Goal: Check status: Check status

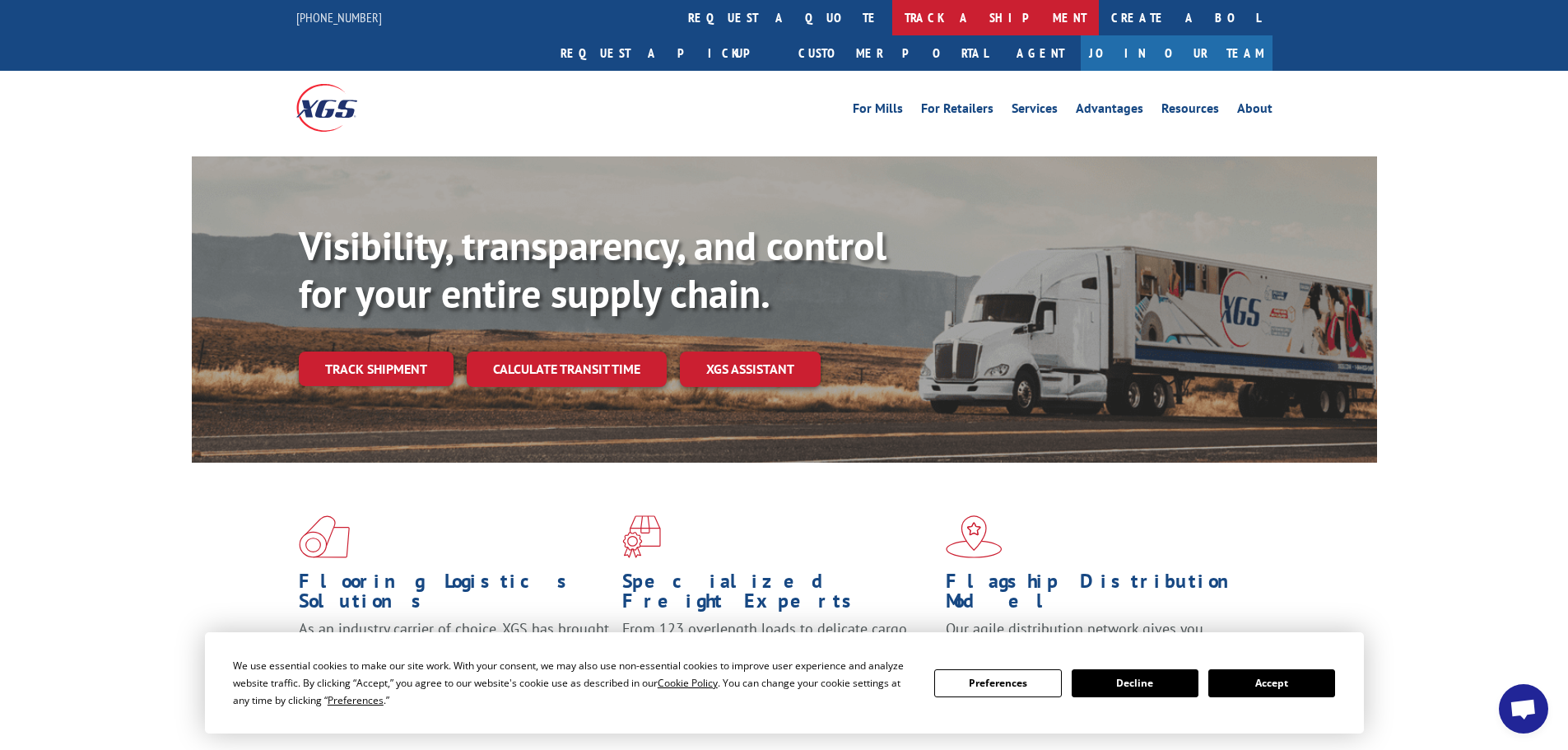
click at [893, 20] on link "track a shipment" at bounding box center [996, 18] width 207 height 35
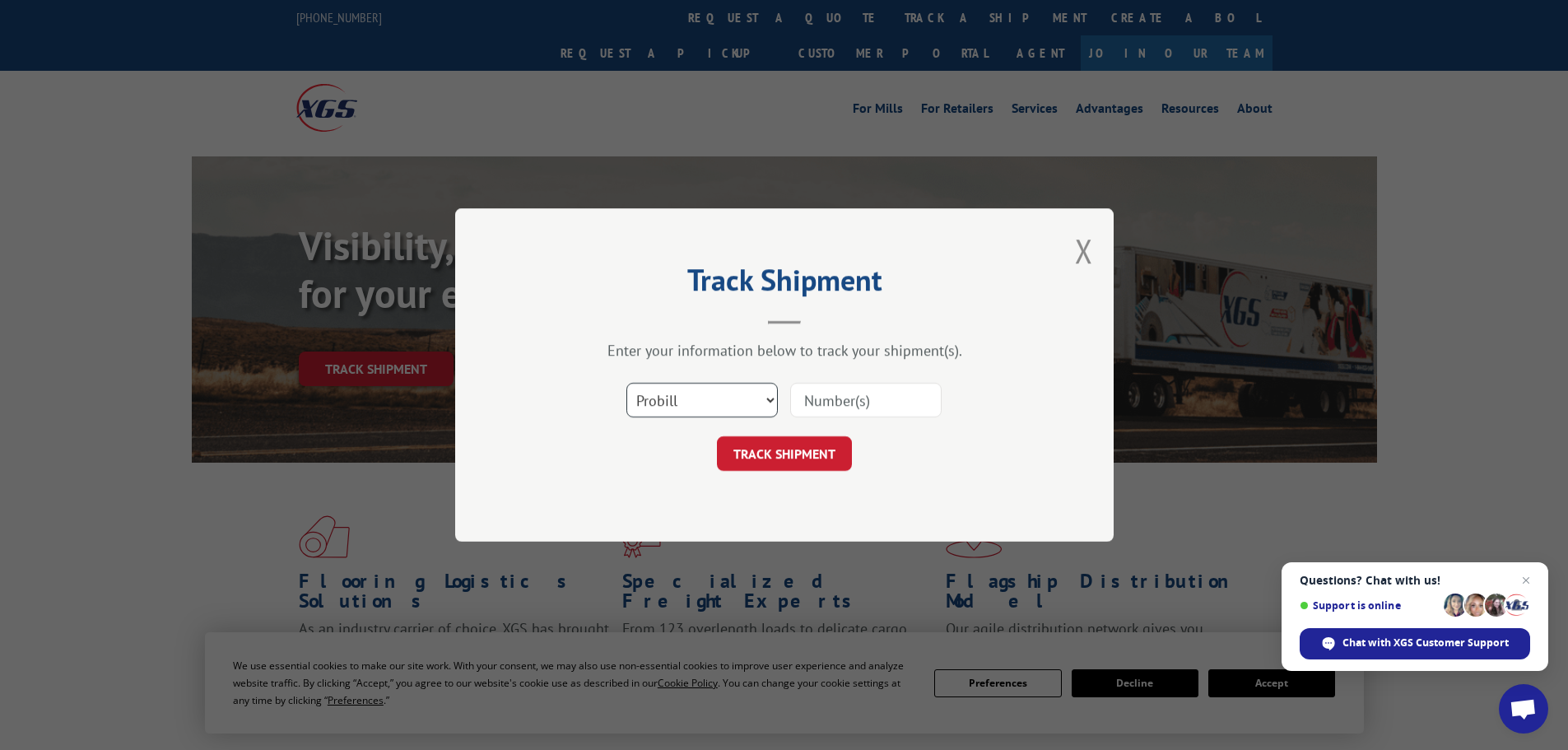
click at [699, 402] on select "Select category... Probill BOL PO" at bounding box center [702, 399] width 151 height 35
select select "bol"
click at [627, 383] on select "Select category... Probill BOL PO" at bounding box center [702, 399] width 151 height 35
click at [852, 410] on input at bounding box center [865, 399] width 151 height 35
paste input "5195221"
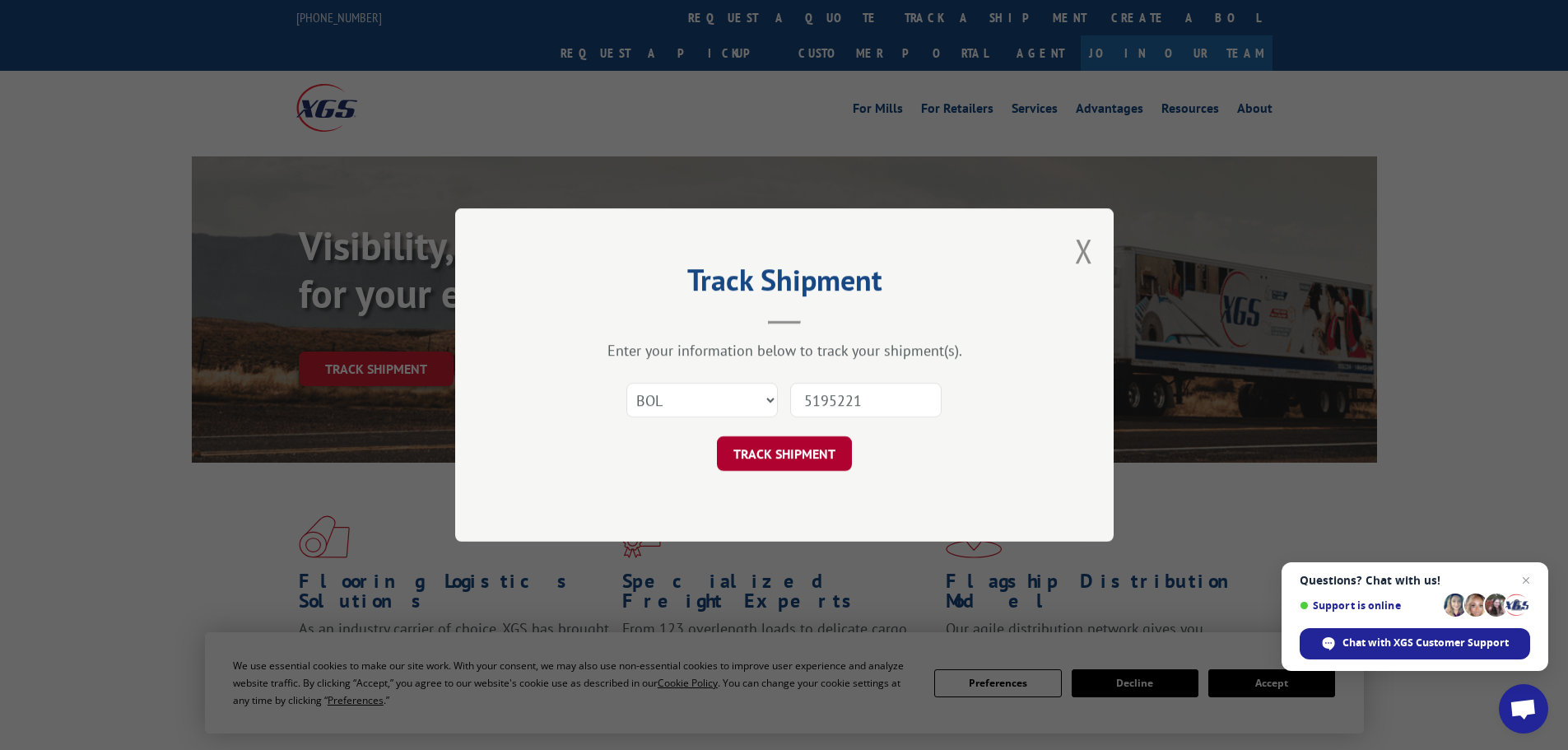
type input "5195221"
click at [822, 449] on button "TRACK SHIPMENT" at bounding box center [784, 454] width 135 height 35
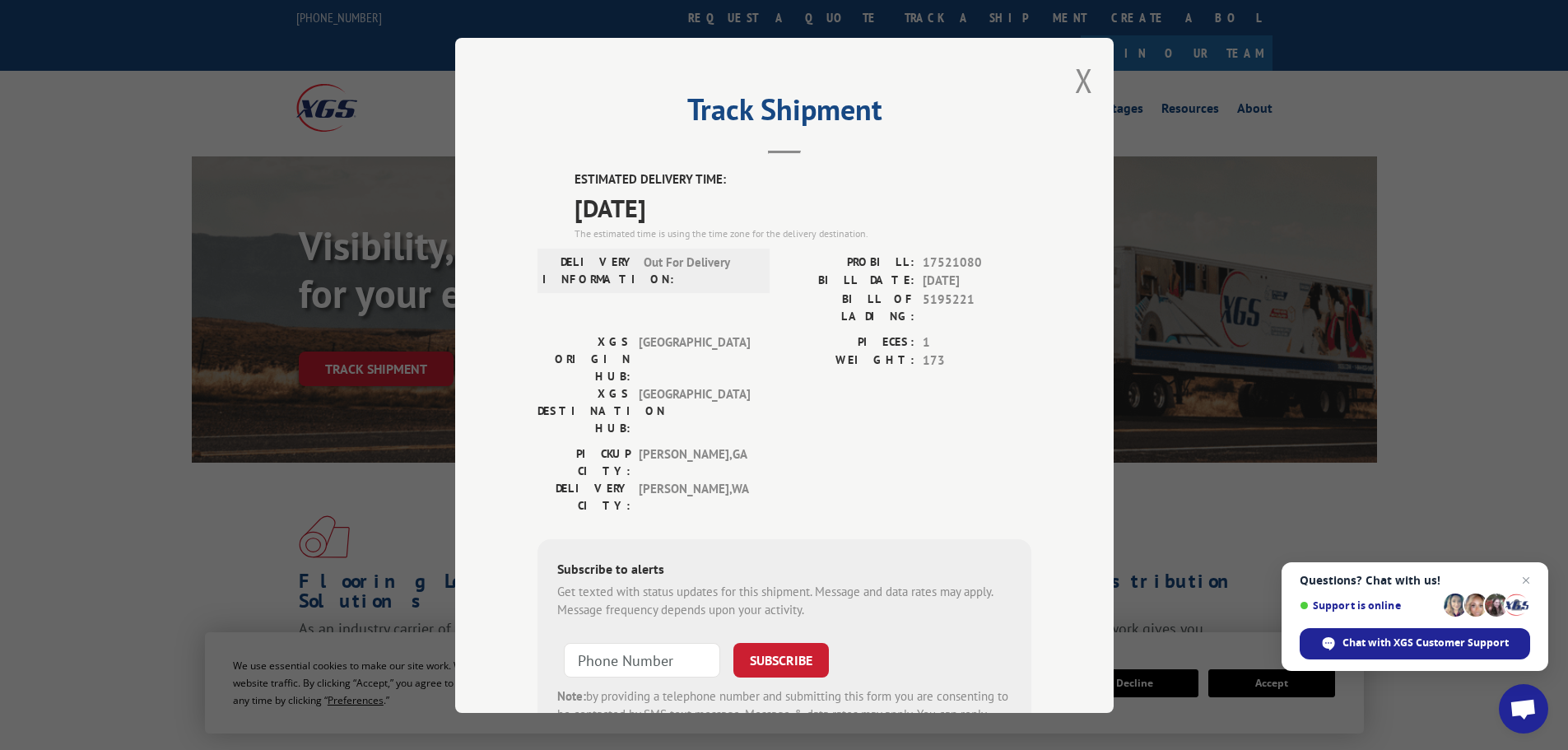
click at [1067, 84] on div "Track Shipment ESTIMATED DELIVERY TIME: [DATE] The estimated time is using the …" at bounding box center [784, 375] width 659 height 675
click at [1081, 84] on button "Close modal" at bounding box center [1083, 80] width 18 height 44
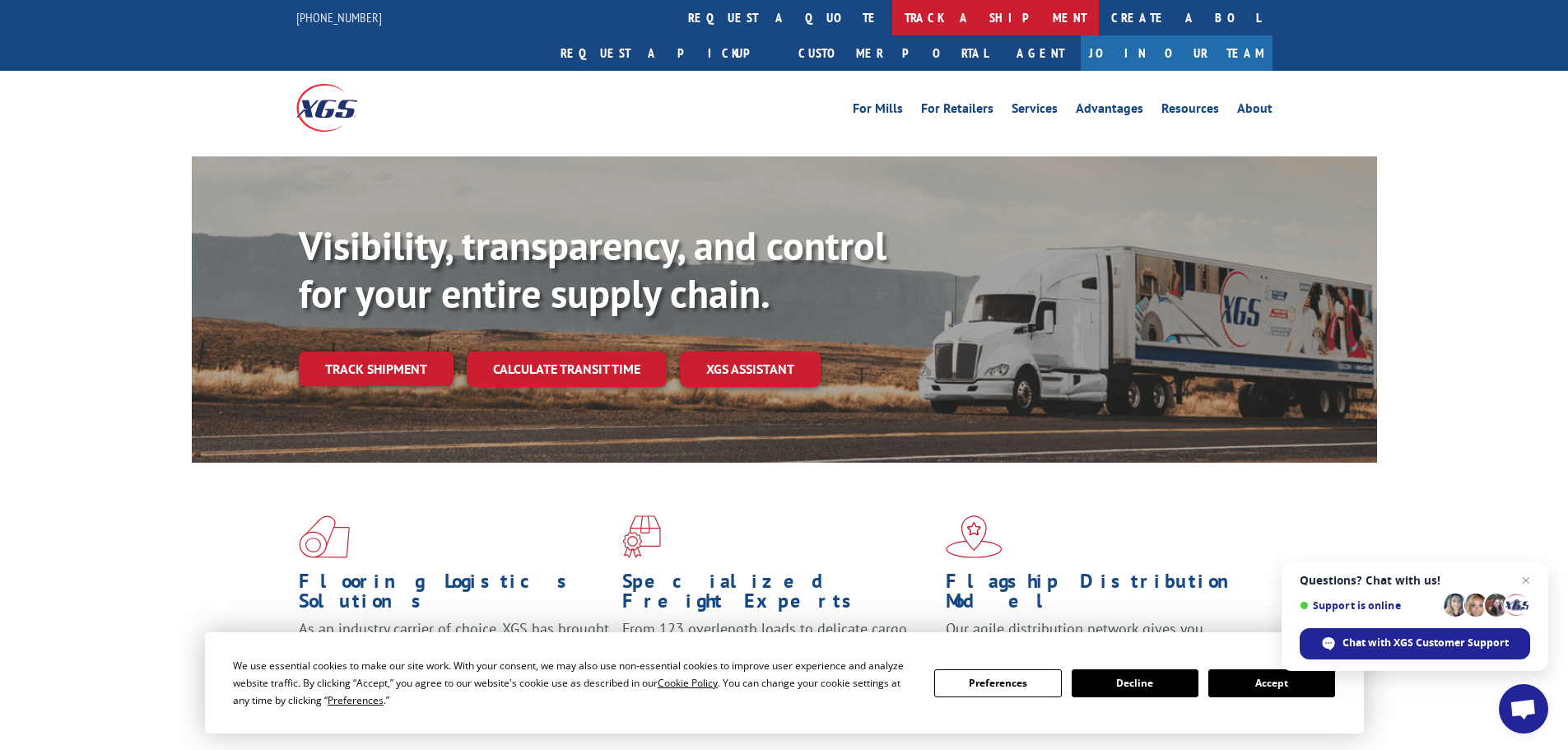
click at [893, 22] on link "track a shipment" at bounding box center [996, 18] width 207 height 35
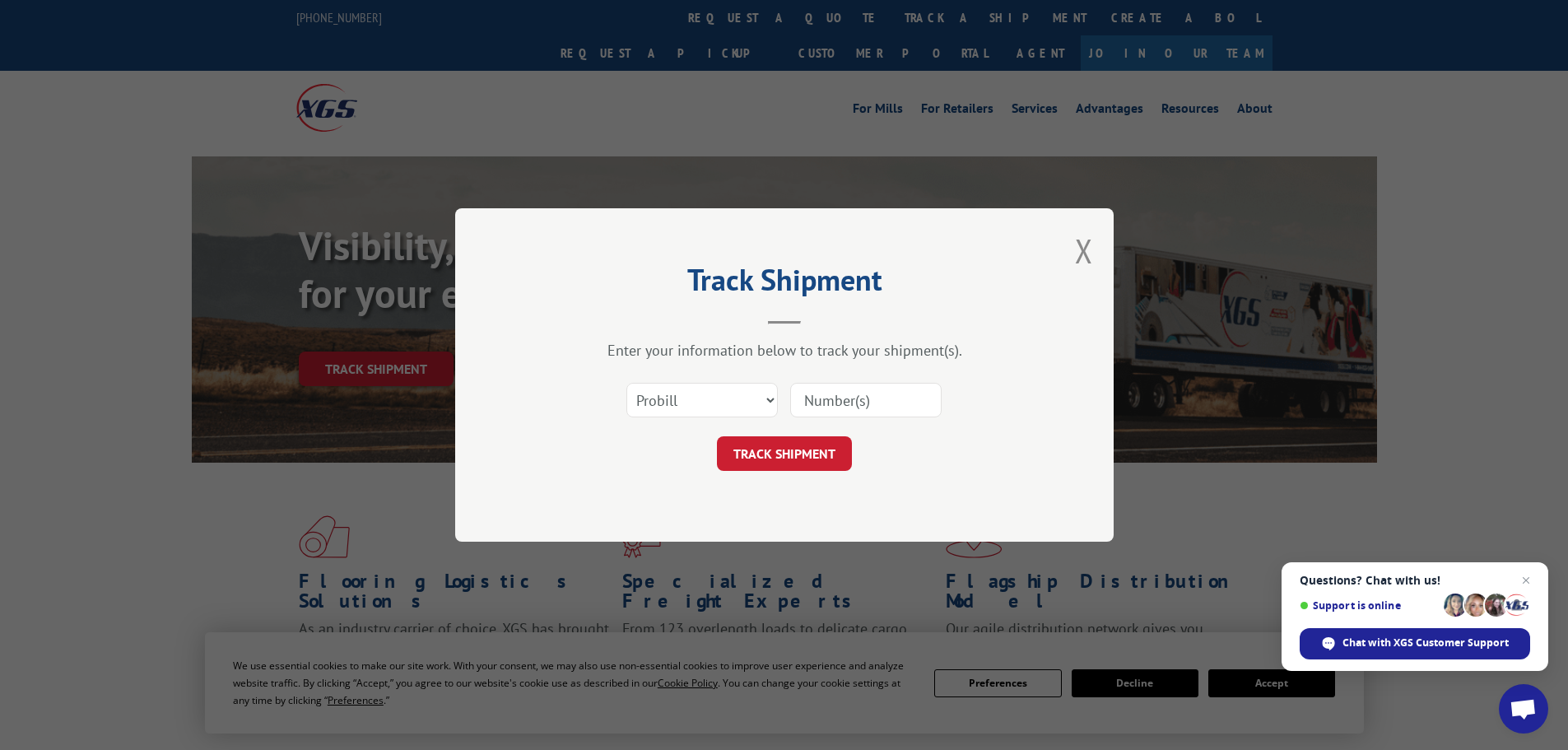
click at [826, 402] on input at bounding box center [865, 399] width 151 height 35
paste input "16755109"
type input "16755109"
click at [783, 459] on button "TRACK SHIPMENT" at bounding box center [784, 454] width 135 height 35
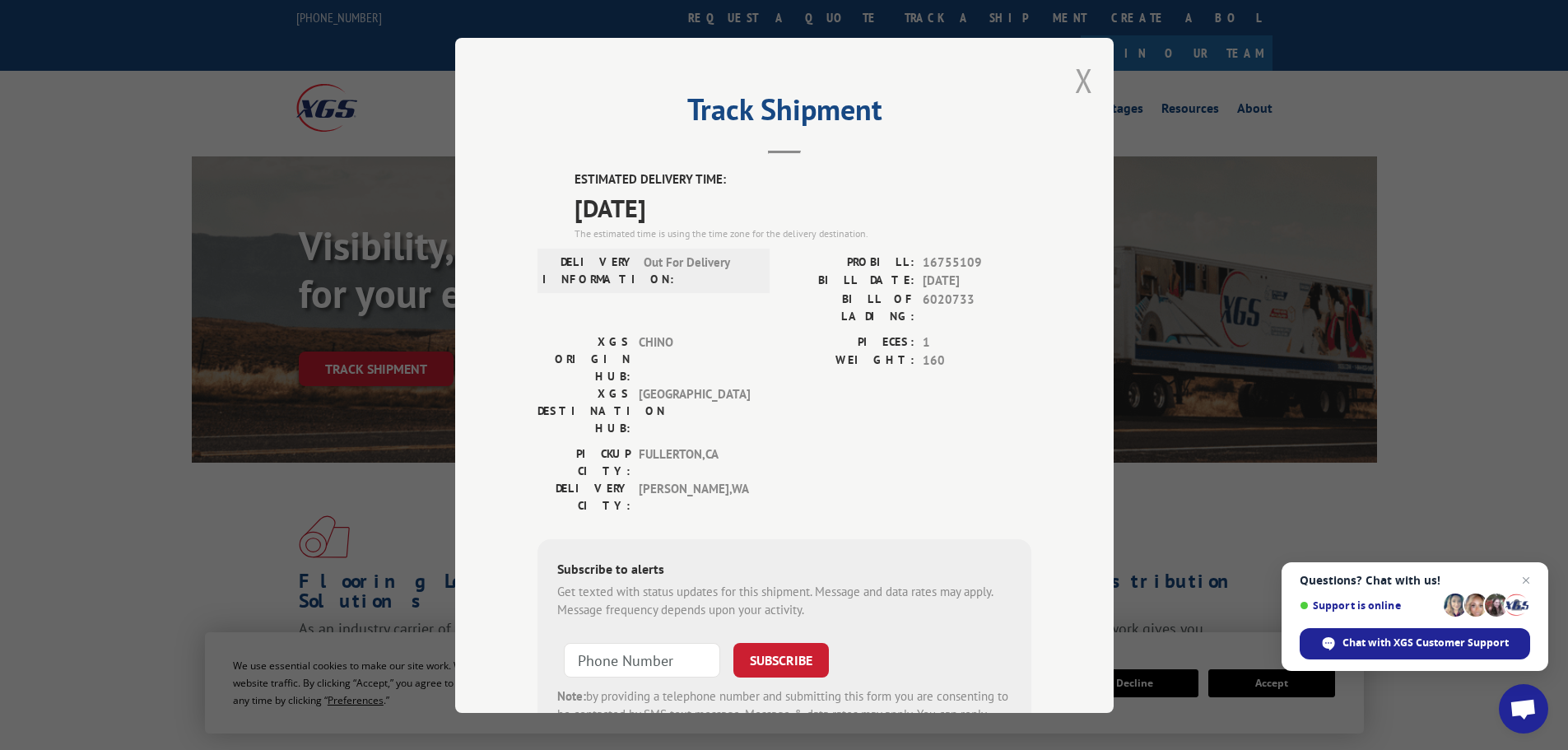
click at [1078, 79] on button "Close modal" at bounding box center [1083, 80] width 18 height 44
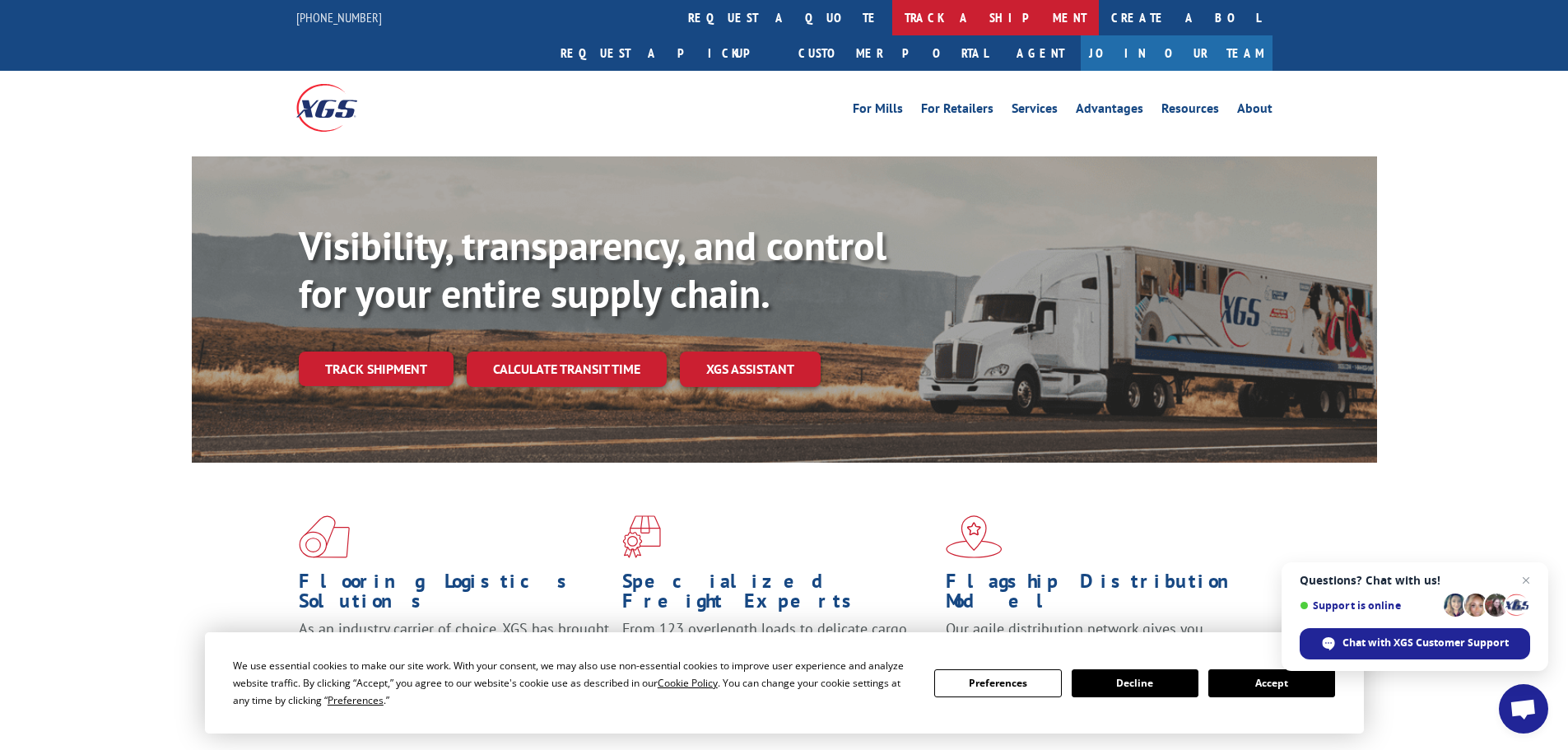
click at [893, 16] on link "track a shipment" at bounding box center [996, 18] width 207 height 35
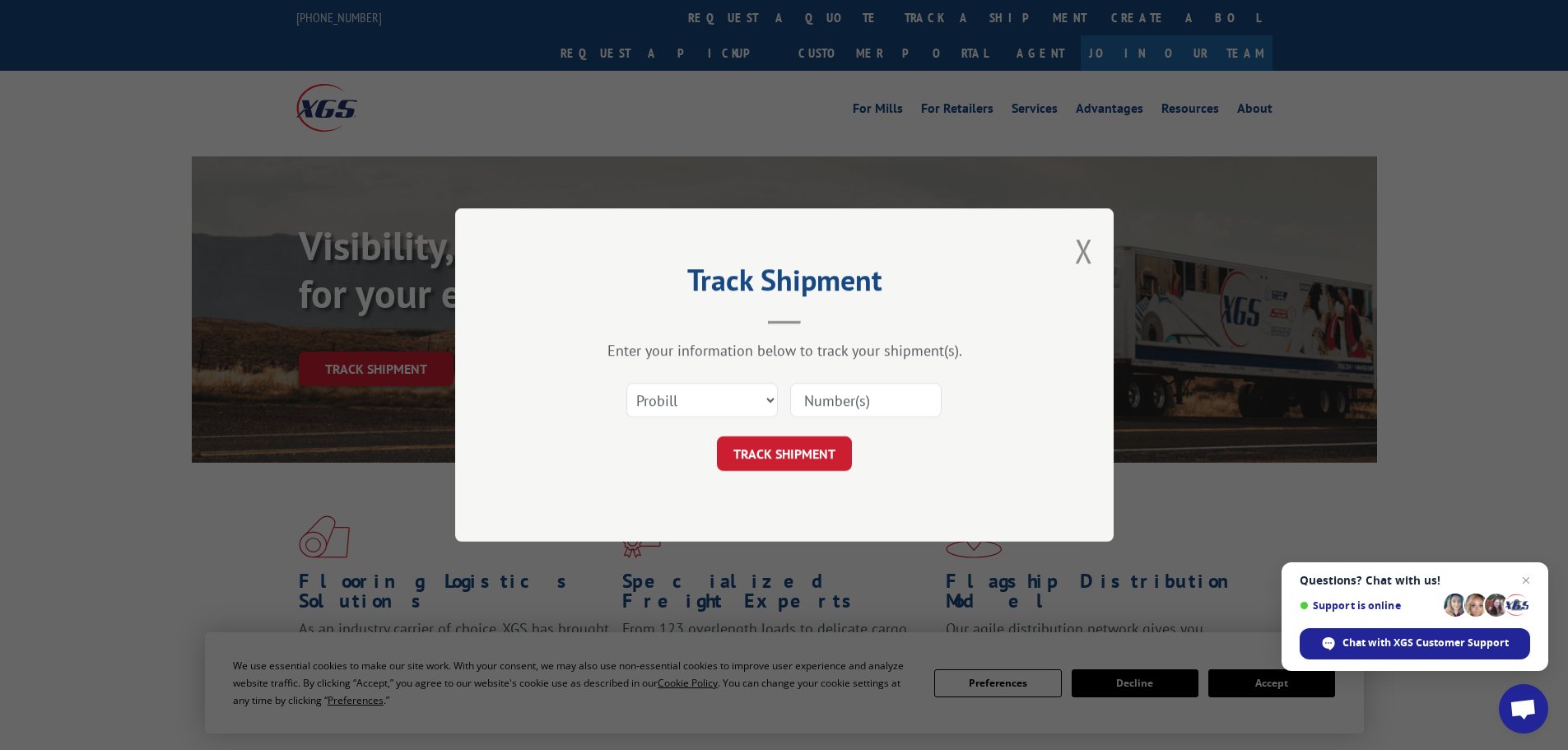
click at [823, 400] on input at bounding box center [865, 399] width 151 height 35
paste input "16755110"
type input "16755110"
click at [773, 455] on button "TRACK SHIPMENT" at bounding box center [784, 454] width 135 height 35
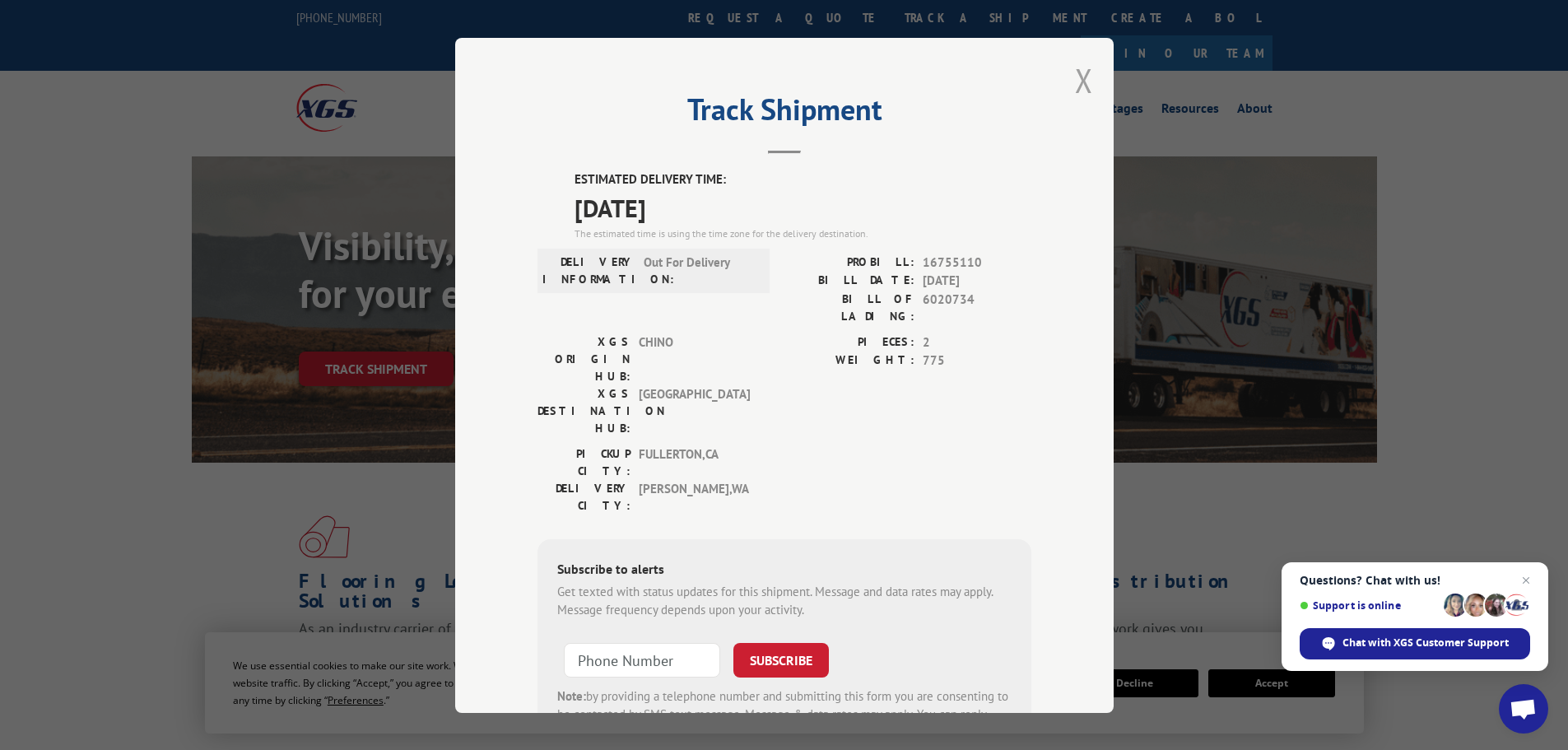
click at [1079, 75] on button "Close modal" at bounding box center [1083, 80] width 18 height 44
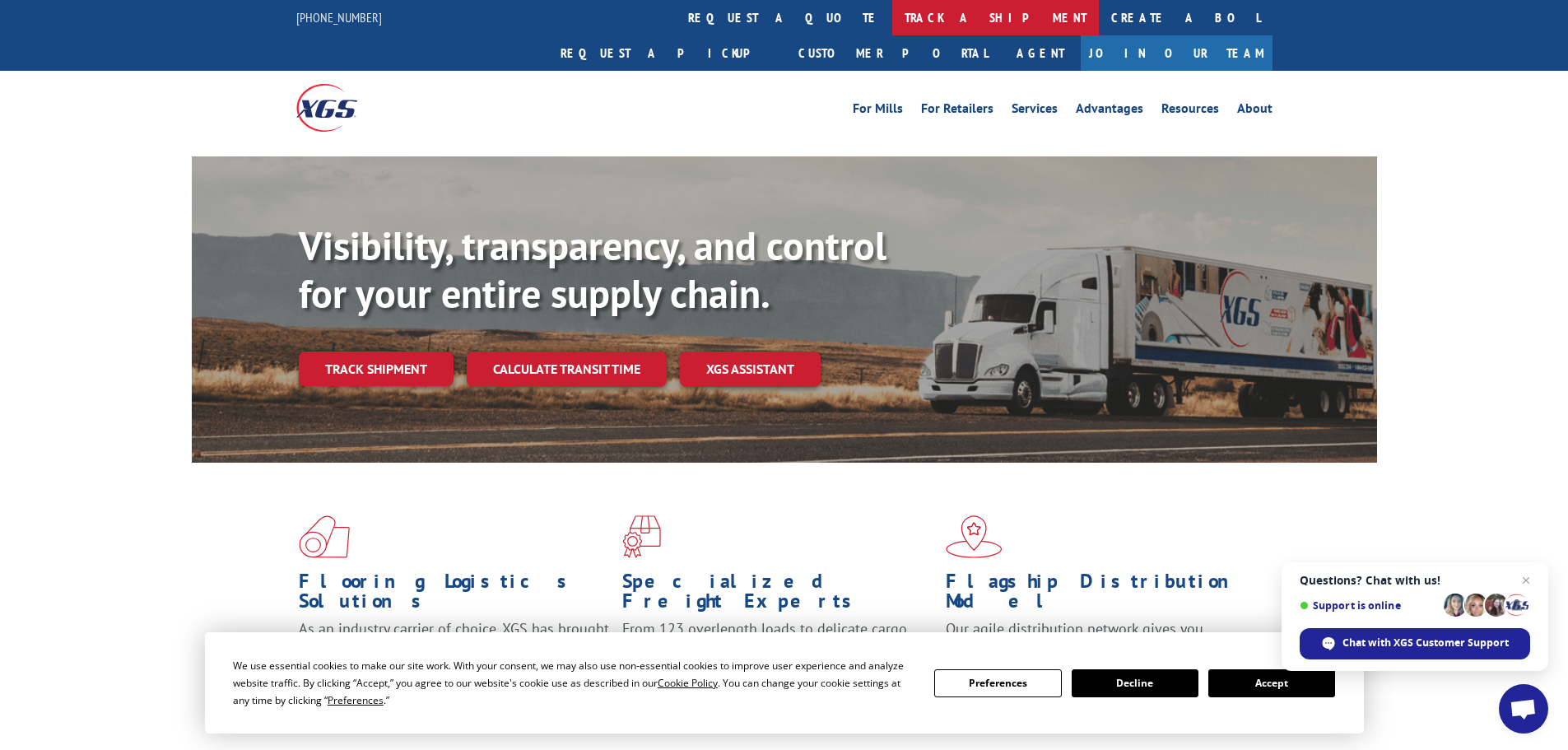
click at [893, 21] on link "track a shipment" at bounding box center [996, 18] width 207 height 35
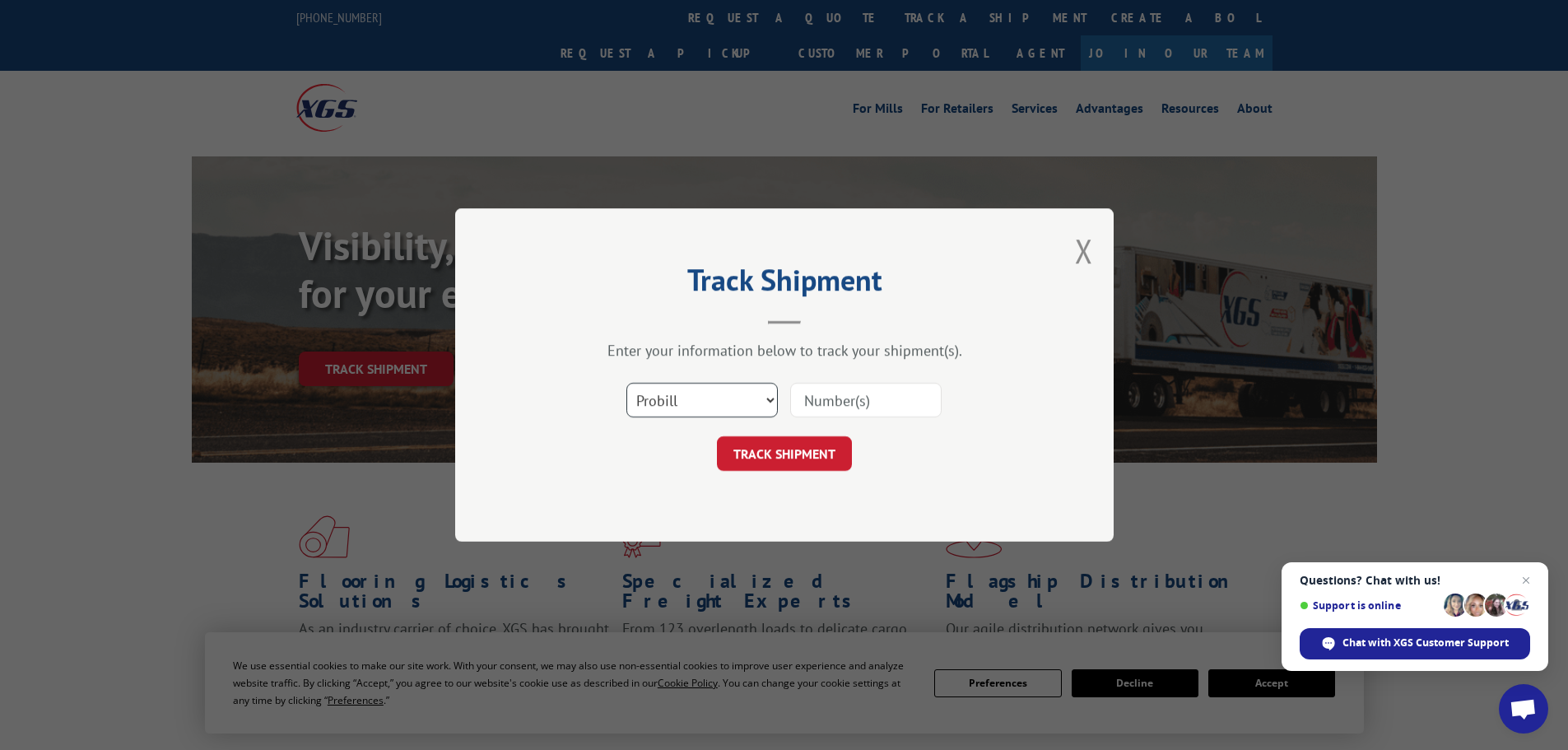
click at [743, 409] on select "Select category... Probill BOL PO" at bounding box center [702, 399] width 151 height 35
select select "bol"
click at [627, 383] on select "Select category... Probill BOL PO" at bounding box center [702, 399] width 151 height 35
click at [851, 407] on input at bounding box center [865, 399] width 151 height 35
paste input "5206947"
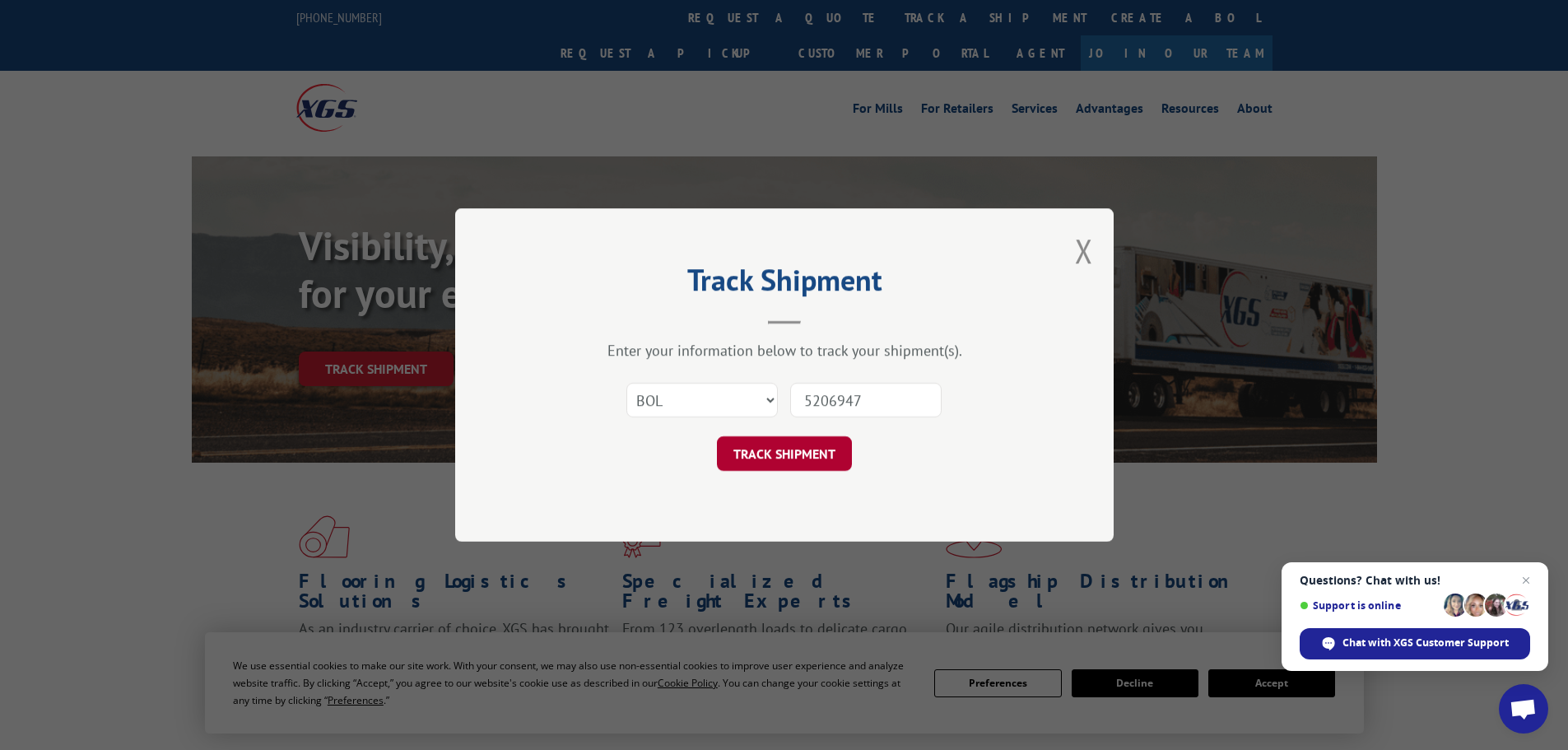
type input "5206947"
click at [817, 452] on button "TRACK SHIPMENT" at bounding box center [784, 454] width 135 height 35
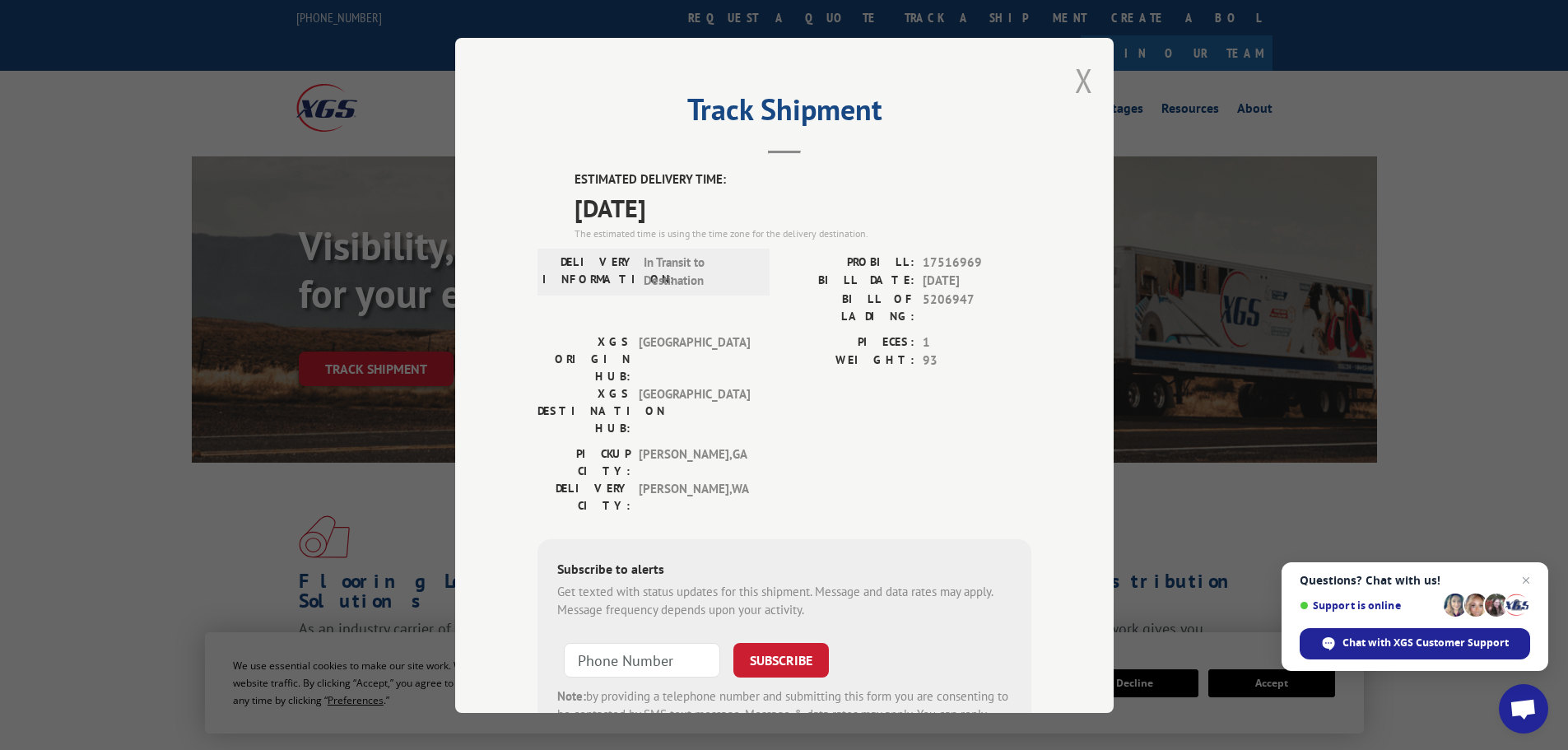
click at [1068, 86] on div "Track Shipment ESTIMATED DELIVERY TIME: [DATE] The estimated time is using the …" at bounding box center [784, 375] width 659 height 675
click at [1075, 85] on button "Close modal" at bounding box center [1083, 80] width 18 height 44
